Goal: Navigation & Orientation: Go to known website

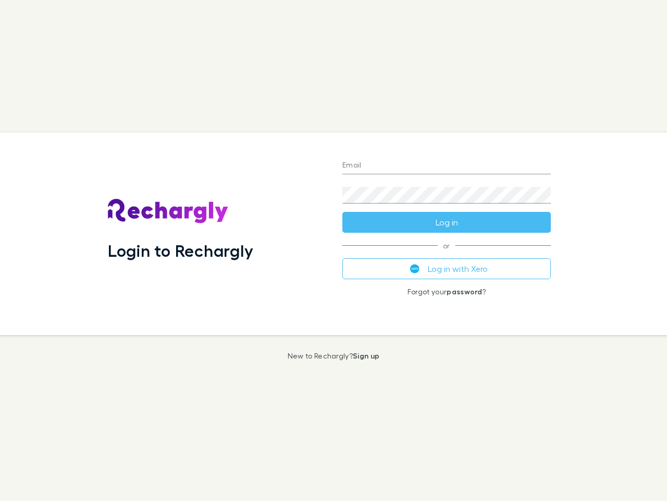
click at [334, 250] on div "Login to Rechargly" at bounding box center [217, 233] width 235 height 202
click at [447, 166] on input "Email" at bounding box center [447, 165] width 209 height 17
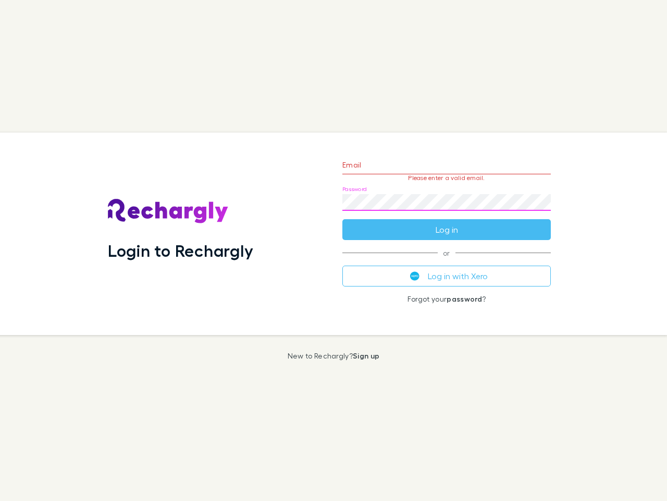
click at [447, 222] on form "Email Please enter a valid email. Password Log in" at bounding box center [447, 194] width 209 height 91
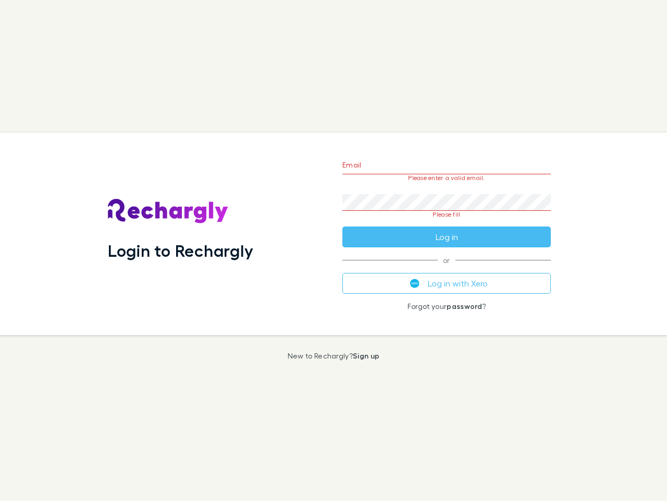
click at [447, 269] on div "Email Please enter a valid email. Password Please fill Log in or Log in with Xe…" at bounding box center [446, 233] width 225 height 202
